Goal: Transaction & Acquisition: Download file/media

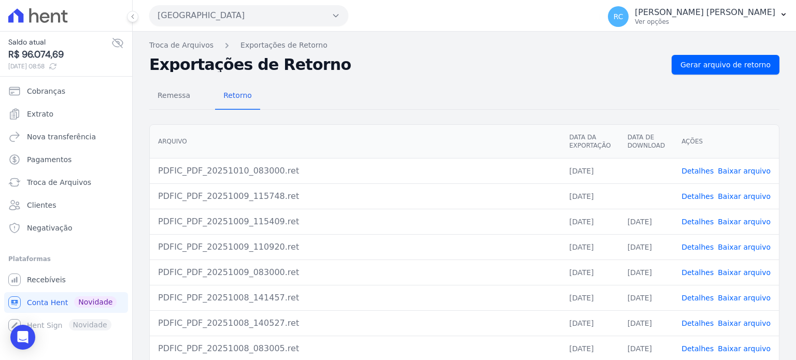
click at [740, 173] on link "Baixar arquivo" at bounding box center [743, 171] width 53 height 8
click at [736, 196] on link "Baixar arquivo" at bounding box center [743, 196] width 53 height 8
click at [706, 65] on span "Gerar arquivo de retorno" at bounding box center [725, 65] width 90 height 10
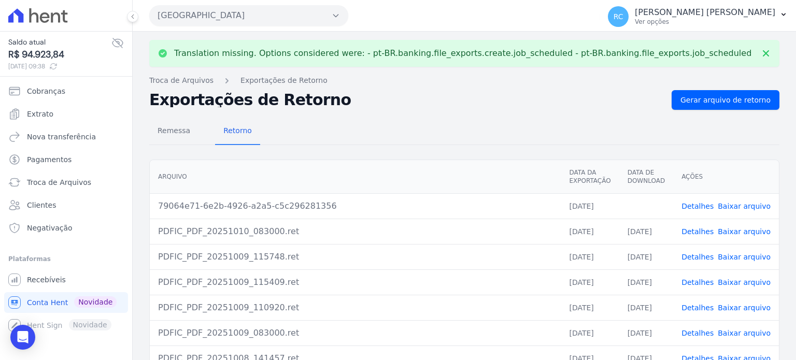
click at [734, 208] on link "Baixar arquivo" at bounding box center [743, 206] width 53 height 8
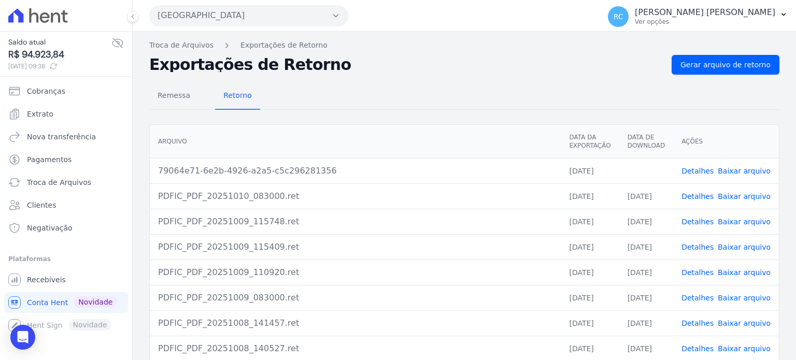
click at [265, 7] on button "[GEOGRAPHIC_DATA]" at bounding box center [248, 15] width 199 height 21
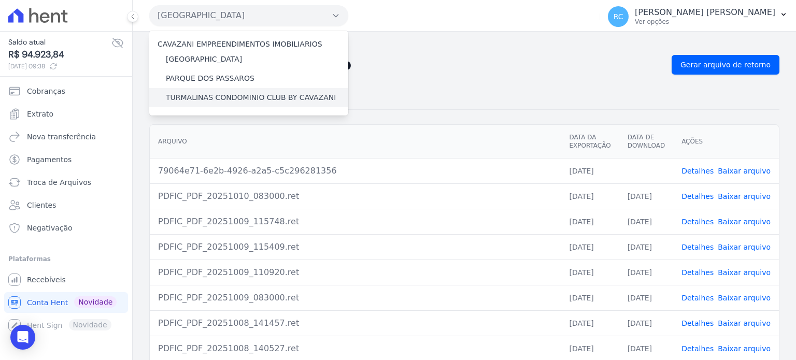
click at [192, 103] on div "TURMALINAS CONDOMINIO CLUB BY CAVAZANI" at bounding box center [248, 97] width 199 height 19
click at [193, 99] on label "TURMALINAS CONDOMINIO CLUB BY CAVAZANI" at bounding box center [251, 97] width 170 height 11
click at [0, 0] on input "TURMALINAS CONDOMINIO CLUB BY CAVAZANI" at bounding box center [0, 0] width 0 height 0
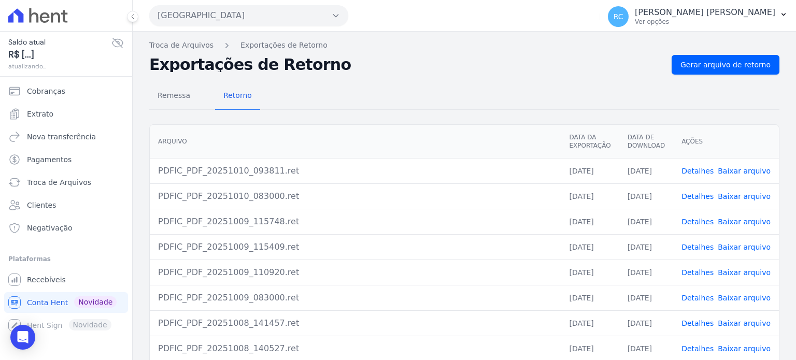
click at [280, 13] on button "[GEOGRAPHIC_DATA]" at bounding box center [248, 15] width 199 height 21
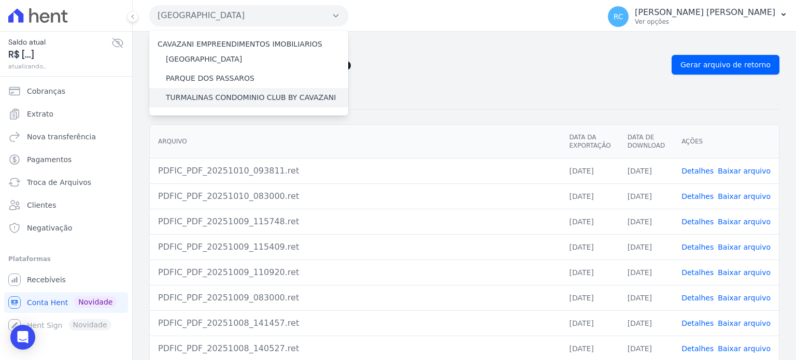
click at [203, 102] on label "TURMALINAS CONDOMINIO CLUB BY CAVAZANI" at bounding box center [251, 97] width 170 height 11
click at [0, 0] on input "TURMALINAS CONDOMINIO CLUB BY CAVAZANI" at bounding box center [0, 0] width 0 height 0
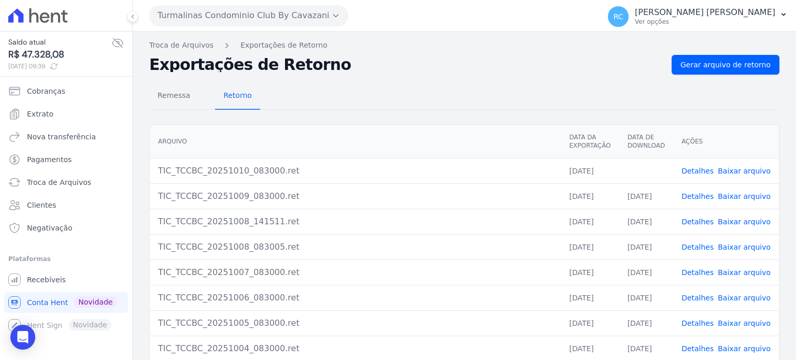
click at [730, 168] on link "Baixar arquivo" at bounding box center [743, 171] width 53 height 8
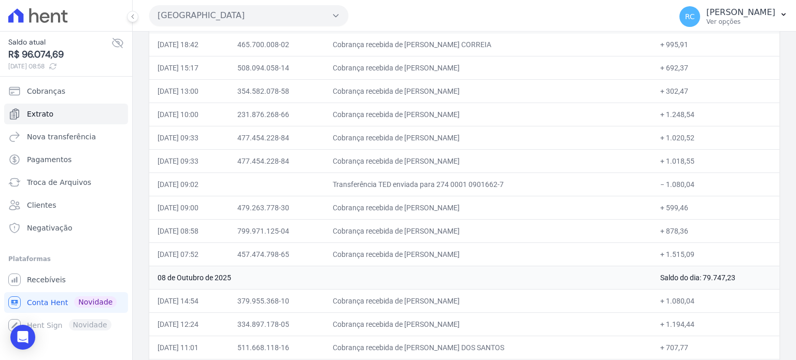
scroll to position [414, 0]
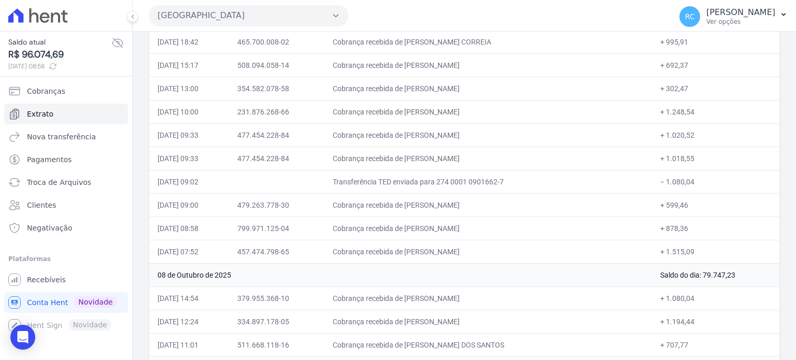
drag, startPoint x: 704, startPoint y: 182, endPoint x: 660, endPoint y: 187, distance: 43.8
click at [660, 187] on td "− 1.080,04" at bounding box center [715, 181] width 127 height 23
copy td "1.080,04"
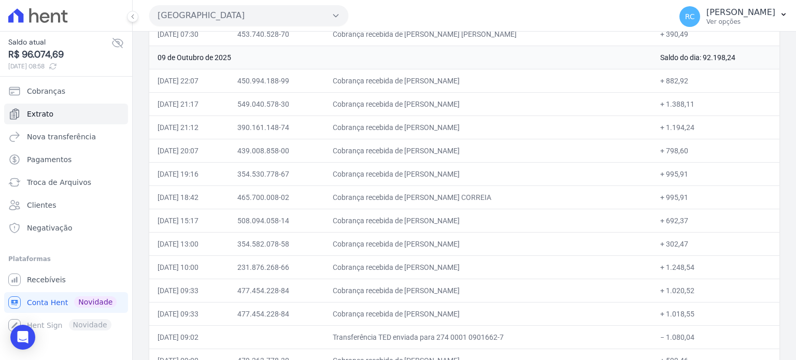
scroll to position [207, 0]
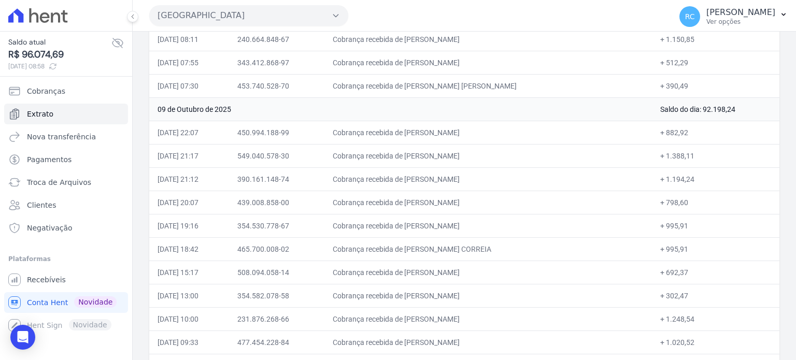
click at [242, 25] on button "[GEOGRAPHIC_DATA]" at bounding box center [248, 15] width 199 height 21
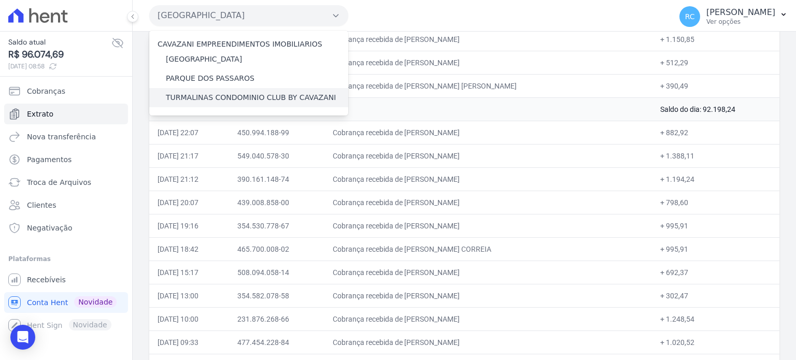
click at [190, 99] on label "TURMALINAS CONDOMINIO CLUB BY CAVAZANI" at bounding box center [251, 97] width 170 height 11
click at [0, 0] on input "TURMALINAS CONDOMINIO CLUB BY CAVAZANI" at bounding box center [0, 0] width 0 height 0
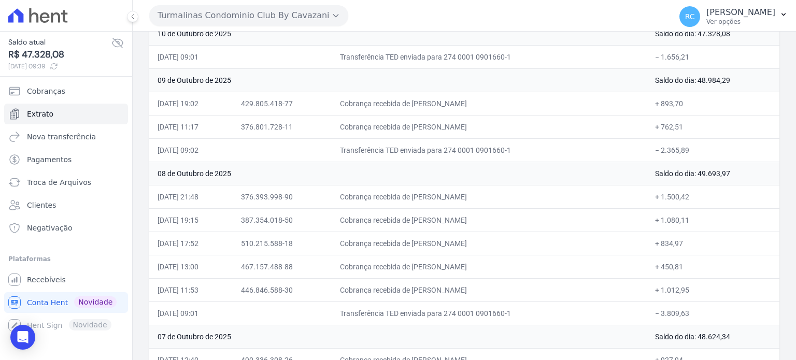
scroll to position [155, 0]
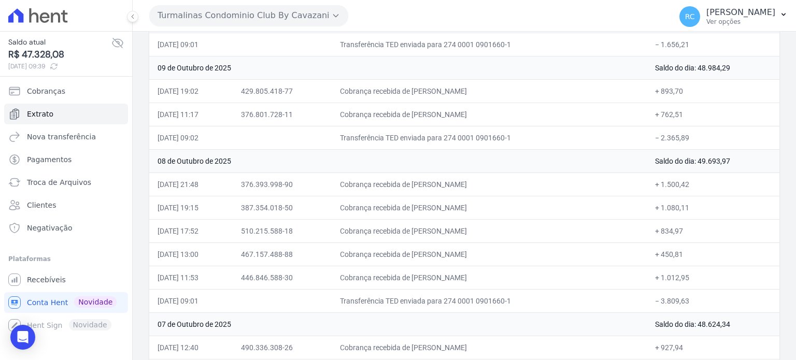
drag, startPoint x: 517, startPoint y: 89, endPoint x: 429, endPoint y: 95, distance: 88.8
click at [429, 95] on td "Cobrança recebida de [PERSON_NAME]" at bounding box center [488, 90] width 315 height 23
copy td "[PERSON_NAME]"
drag, startPoint x: 508, startPoint y: 114, endPoint x: 415, endPoint y: 126, distance: 94.1
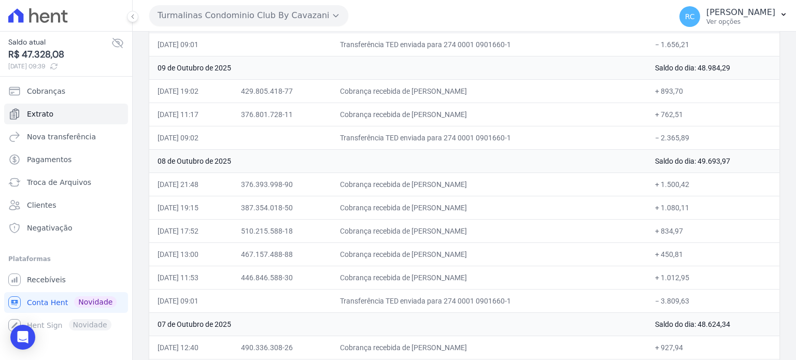
click at [429, 115] on td "Cobrança recebida de [PERSON_NAME]" at bounding box center [488, 114] width 315 height 23
copy td "FLAVIA AGUIAR DA SILV"
drag, startPoint x: 700, startPoint y: 136, endPoint x: 658, endPoint y: 136, distance: 42.0
click at [658, 136] on td "− 2.365,89" at bounding box center [712, 137] width 133 height 23
copy td "2.365,89"
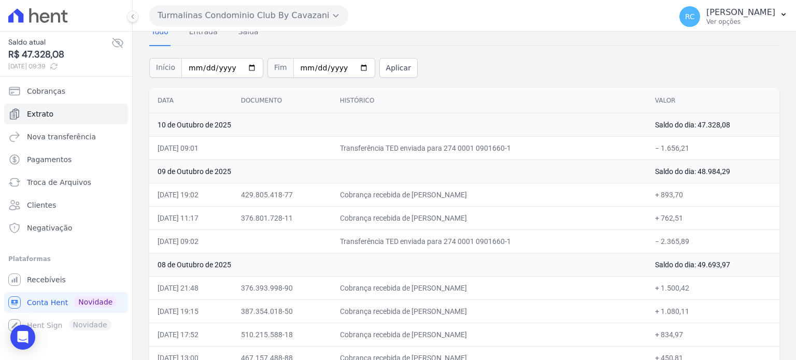
scroll to position [104, 0]
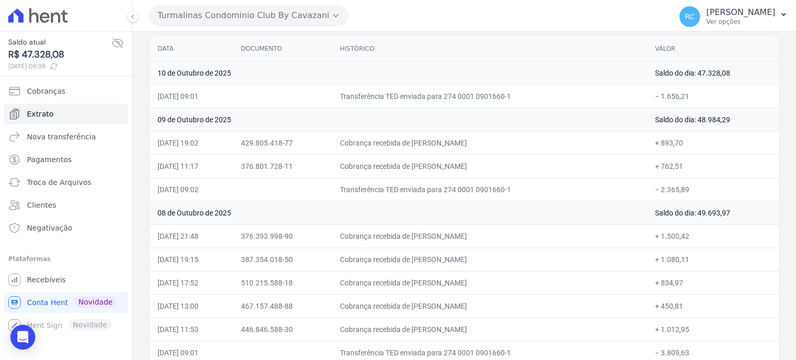
drag, startPoint x: 510, startPoint y: 168, endPoint x: 427, endPoint y: 170, distance: 82.4
click at [427, 170] on td "Cobrança recebida de [PERSON_NAME]" at bounding box center [488, 165] width 315 height 23
drag, startPoint x: 497, startPoint y: 167, endPoint x: 429, endPoint y: 168, distance: 67.3
click at [429, 168] on td "Cobrança recebida de [PERSON_NAME]" at bounding box center [488, 165] width 315 height 23
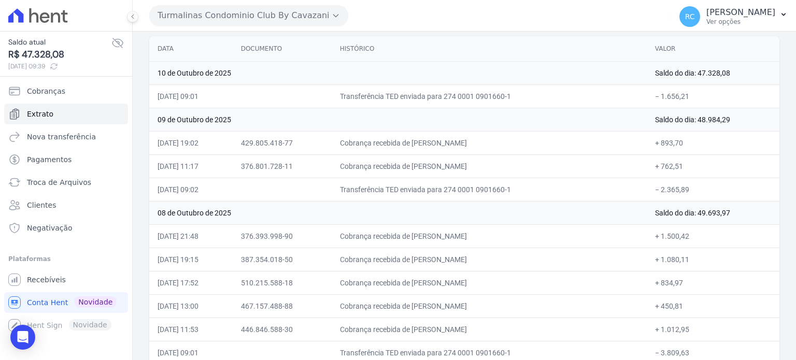
copy td "[PERSON_NAME] DA S"
